Goal: Find contact information: Find contact information

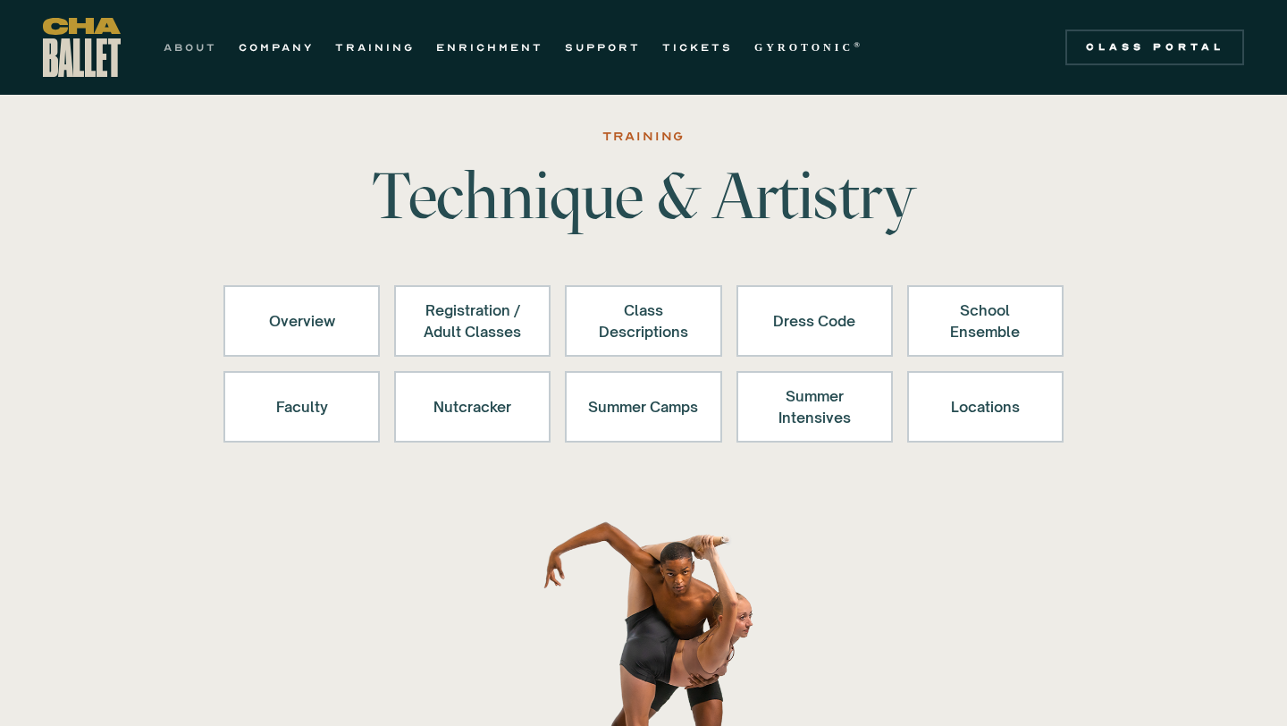
click at [181, 48] on link "ABOUT" at bounding box center [191, 47] width 54 height 21
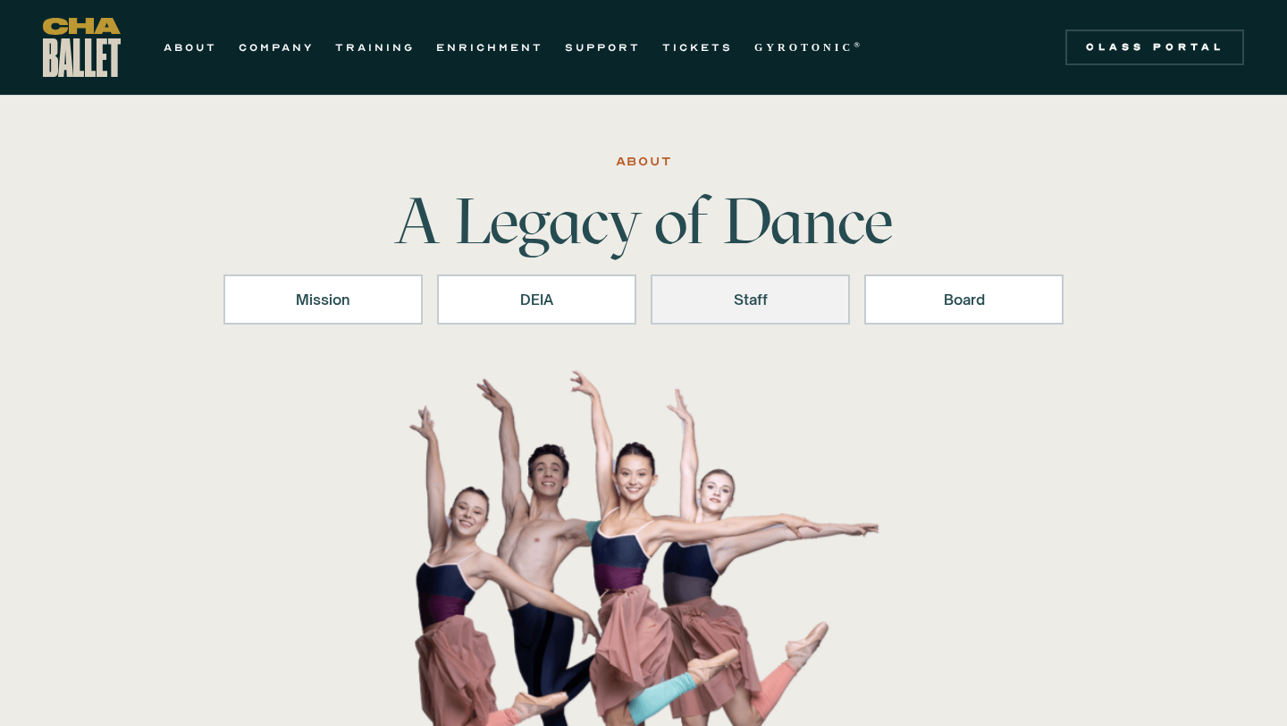
click at [766, 306] on div "Staff" at bounding box center [750, 299] width 153 height 21
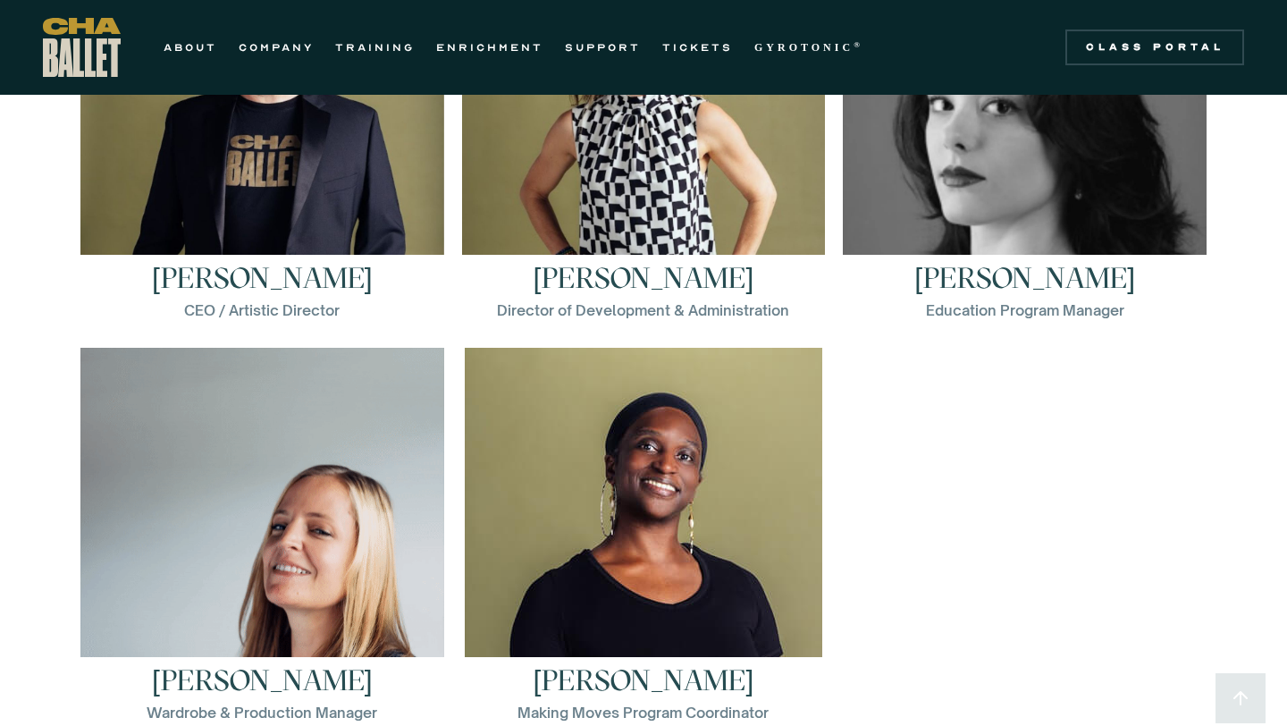
scroll to position [2528, 0]
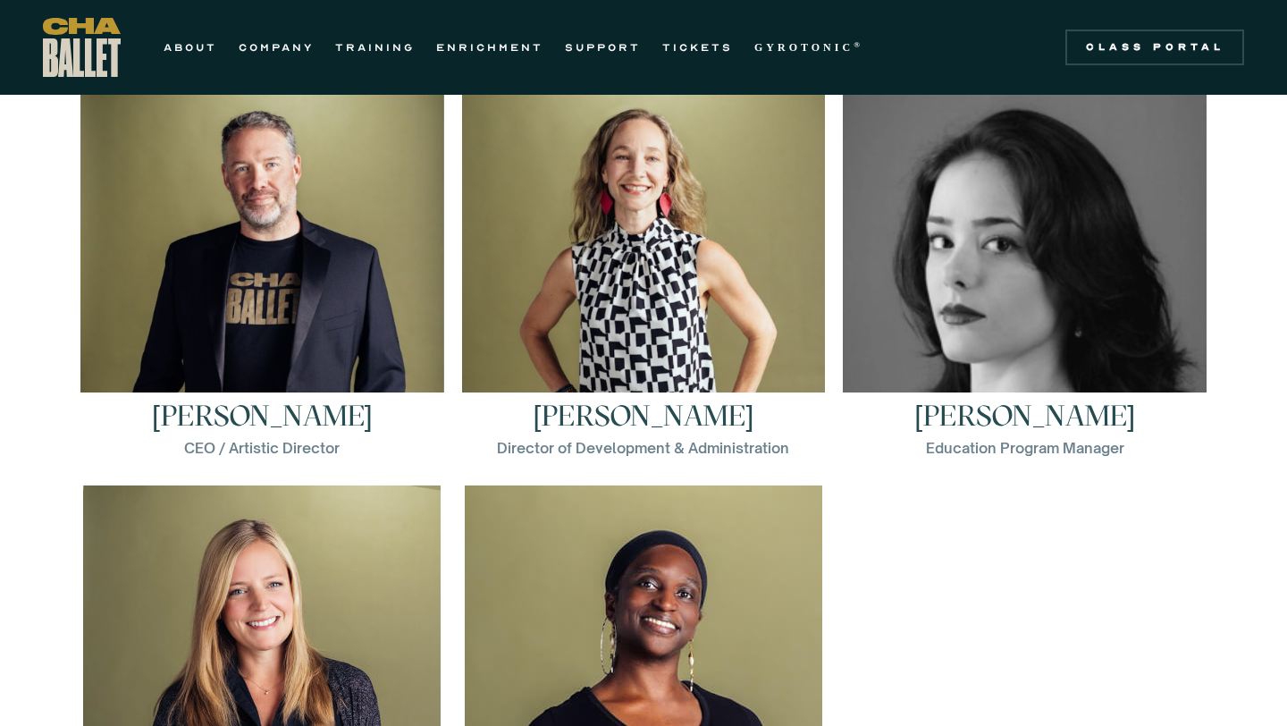
click at [706, 415] on h3 "[PERSON_NAME]" at bounding box center [644, 415] width 221 height 29
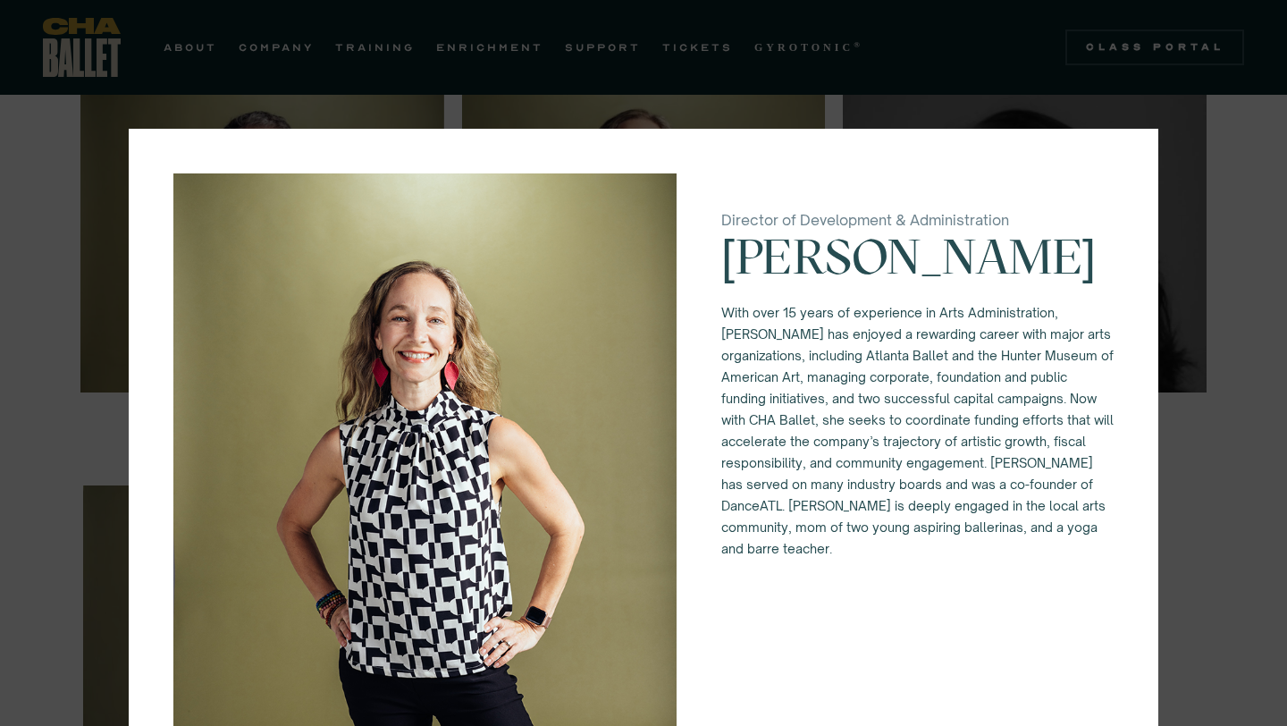
scroll to position [227, 0]
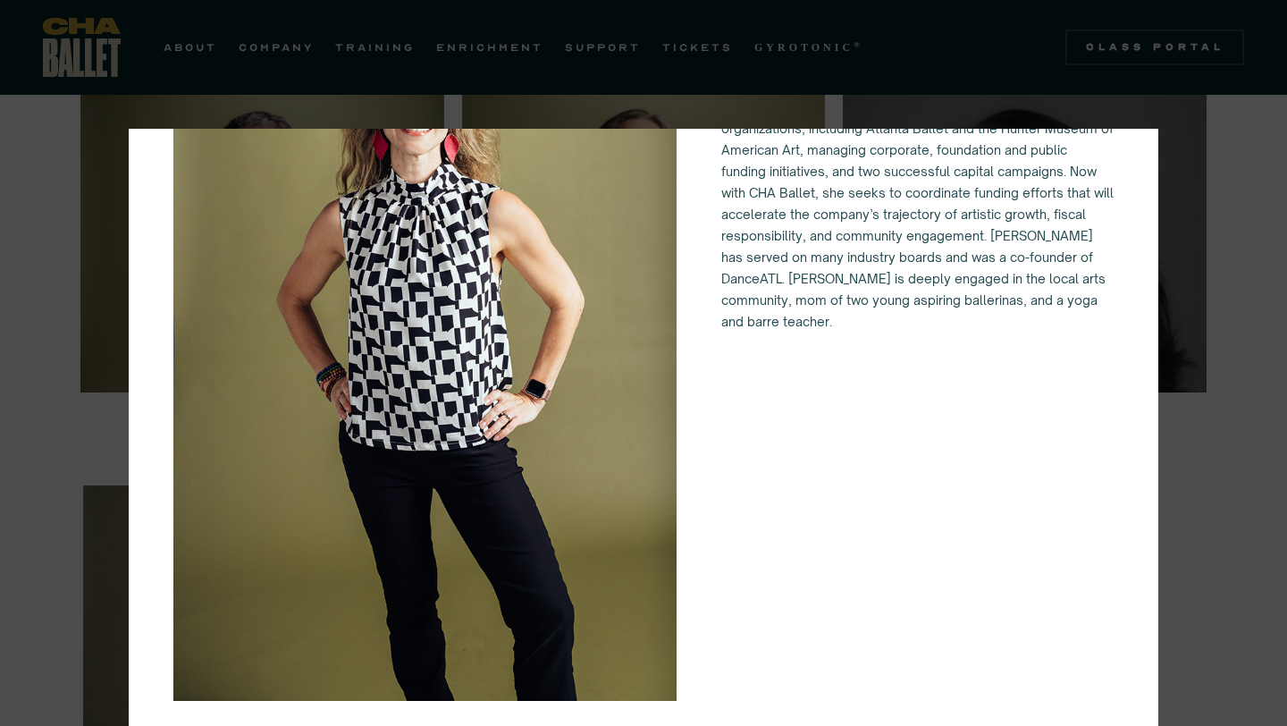
click at [1219, 557] on div "Director of Development & Administration [PERSON_NAME] With over 15 years of ex…" at bounding box center [643, 363] width 1287 height 726
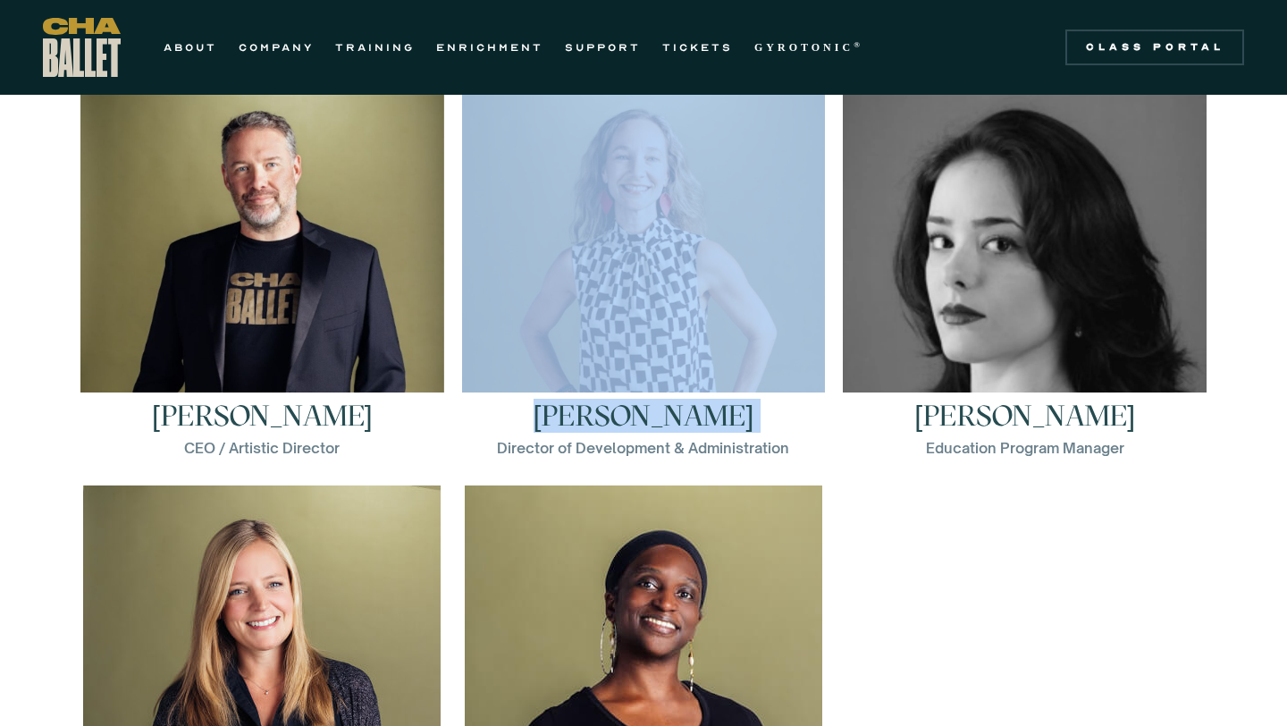
drag, startPoint x: 822, startPoint y: 424, endPoint x: 786, endPoint y: 418, distance: 37.2
click at [786, 421] on div "[PERSON_NAME] Director of Development & Administration With over 15 years of ex…" at bounding box center [644, 284] width 382 height 402
copy link "[PERSON_NAME]"
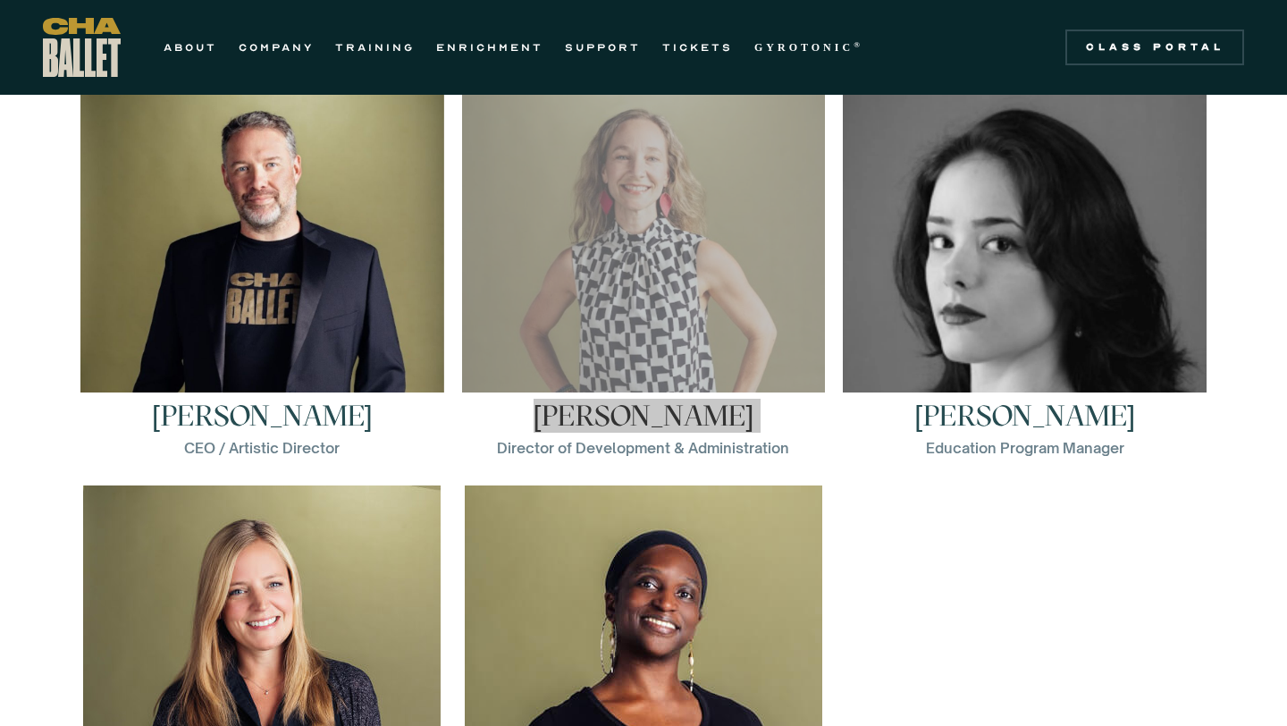
drag, startPoint x: 796, startPoint y: 450, endPoint x: 650, endPoint y: 1, distance: 472.0
